Goal: Information Seeking & Learning: Learn about a topic

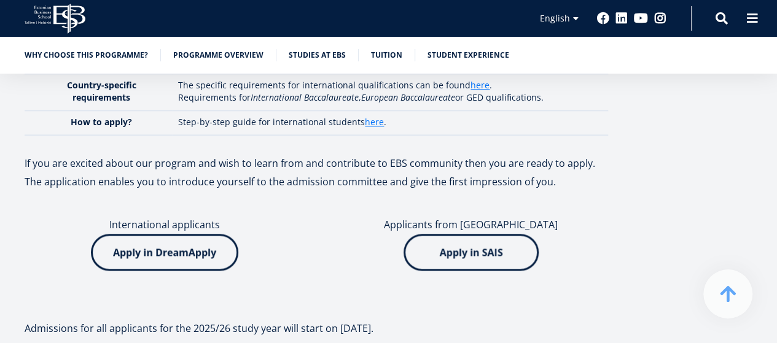
scroll to position [3046, 0]
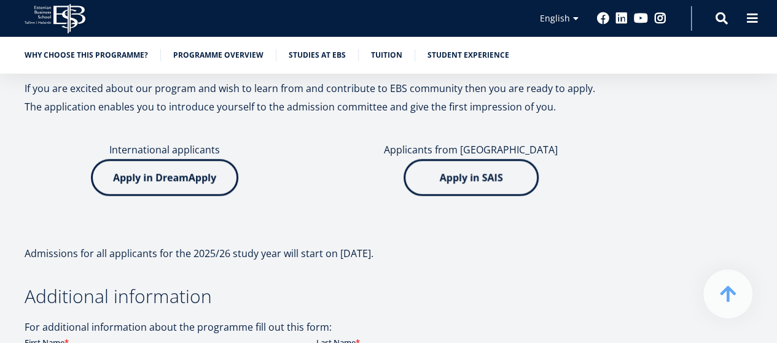
click at [205, 177] on img at bounding box center [164, 177] width 147 height 37
click at [467, 179] on img at bounding box center [470, 177] width 135 height 37
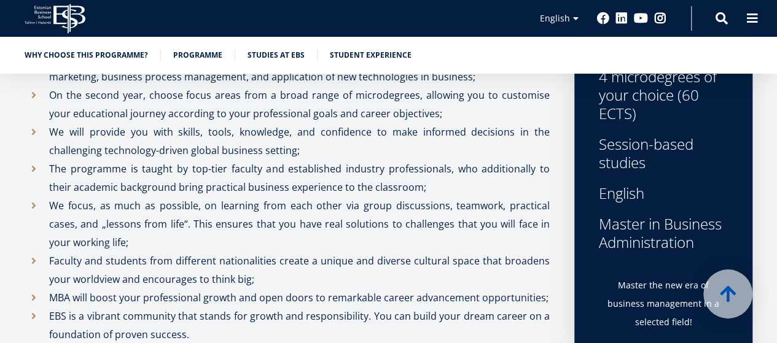
scroll to position [553, 0]
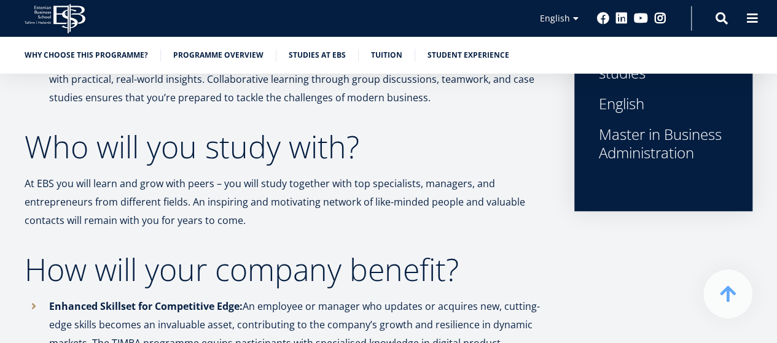
scroll to position [614, 0]
